Goal: Navigation & Orientation: Find specific page/section

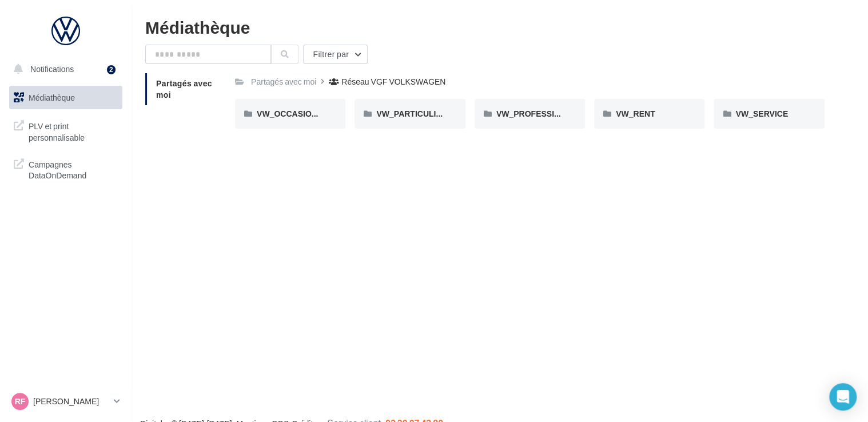
click at [222, 301] on div "Notifications 2 Médiathèque" at bounding box center [434, 229] width 868 height 422
click at [50, 135] on span "PLV et print personnalisable" at bounding box center [73, 130] width 89 height 25
click at [72, 37] on div at bounding box center [65, 31] width 91 height 29
click at [85, 403] on p "[PERSON_NAME]" at bounding box center [71, 401] width 76 height 11
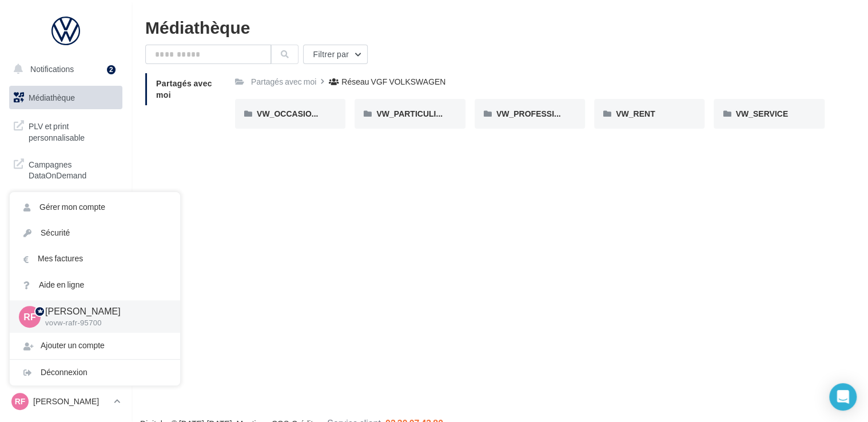
click at [107, 325] on p "vovw-rafr-95700" at bounding box center [103, 323] width 117 height 10
click at [62, 374] on div "Déconnexion" at bounding box center [95, 373] width 170 height 26
